Goal: Information Seeking & Learning: Learn about a topic

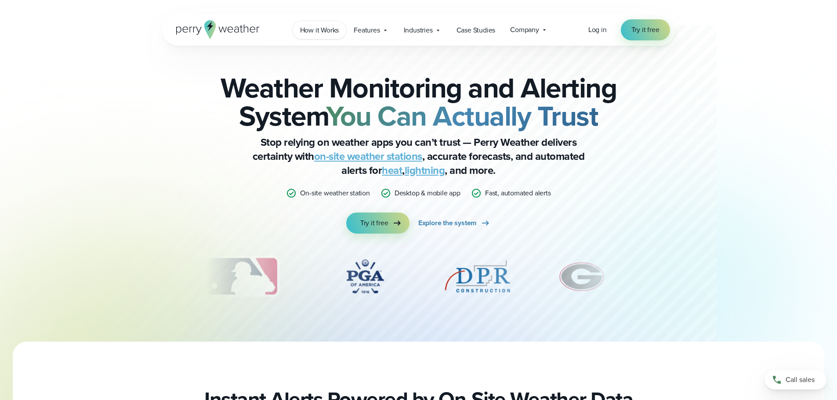
click at [328, 32] on span "How it Works" at bounding box center [319, 30] width 39 height 11
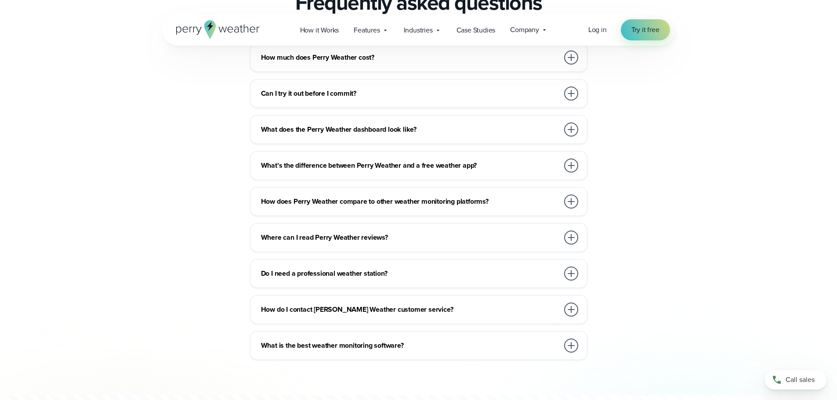
scroll to position [1977, 0]
click at [572, 194] on div at bounding box center [571, 201] width 14 height 14
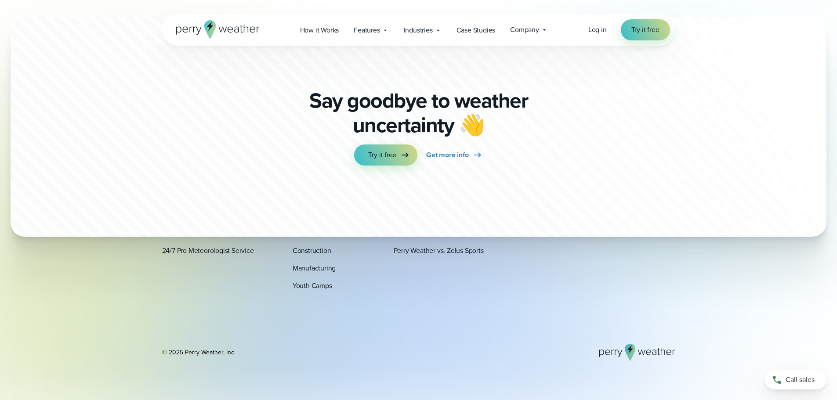
scroll to position [2600, 0]
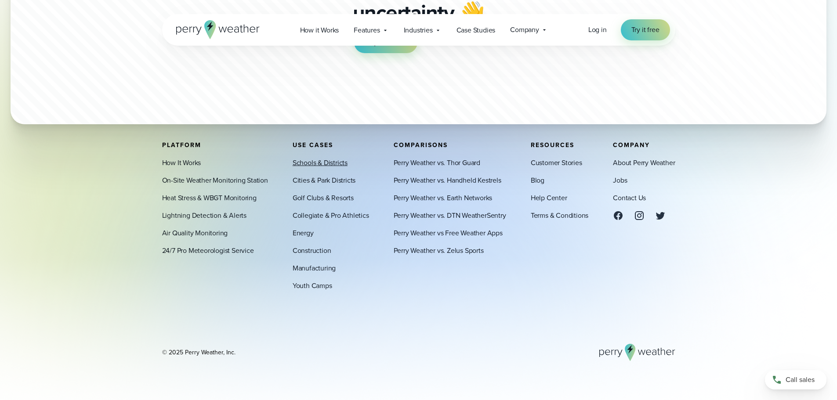
click at [325, 167] on link "Schools & Districts" at bounding box center [320, 163] width 55 height 11
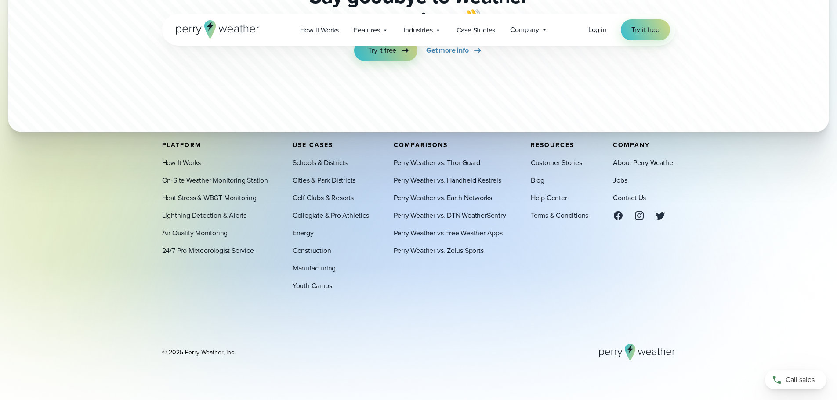
scroll to position [5026, 0]
